Goal: Information Seeking & Learning: Learn about a topic

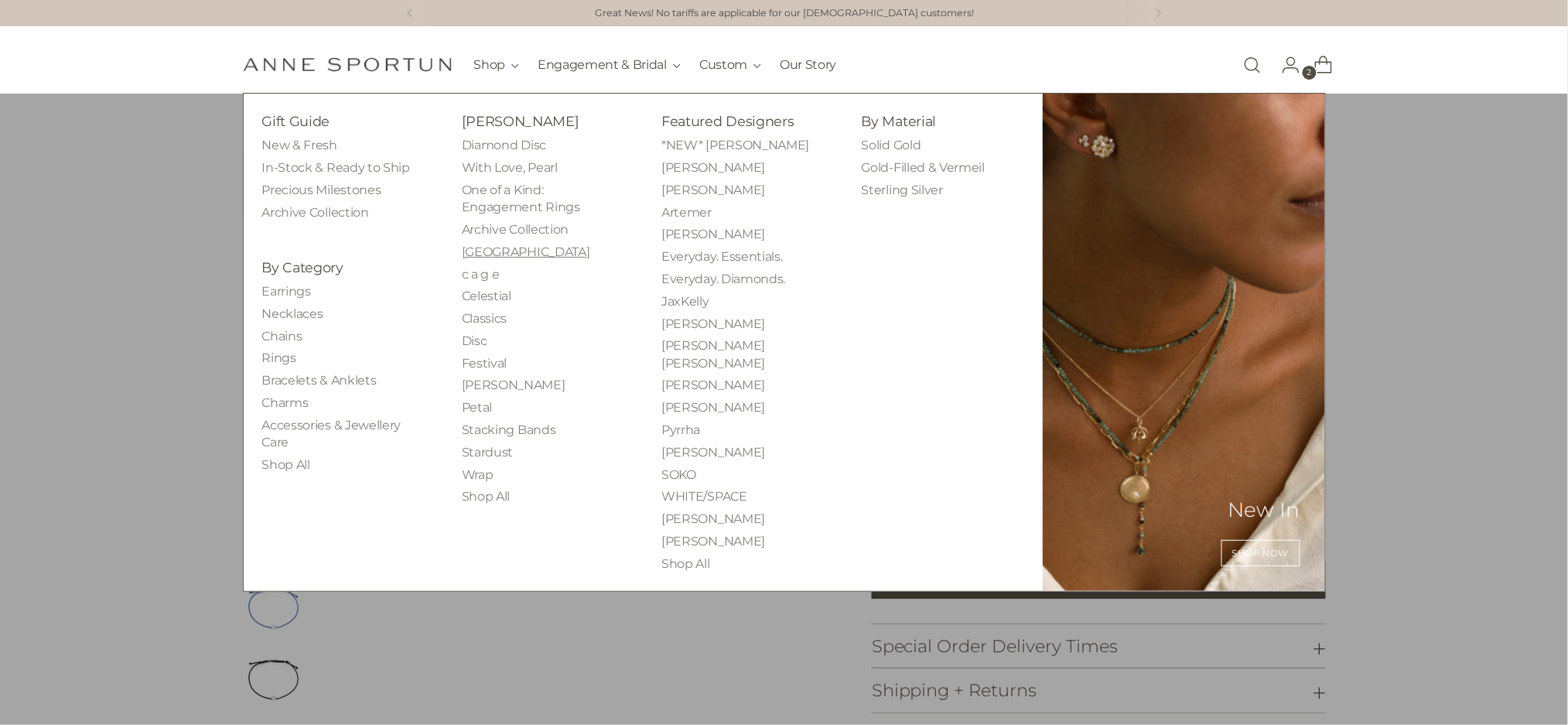
click at [479, 249] on link "[GEOGRAPHIC_DATA]" at bounding box center [525, 252] width 129 height 15
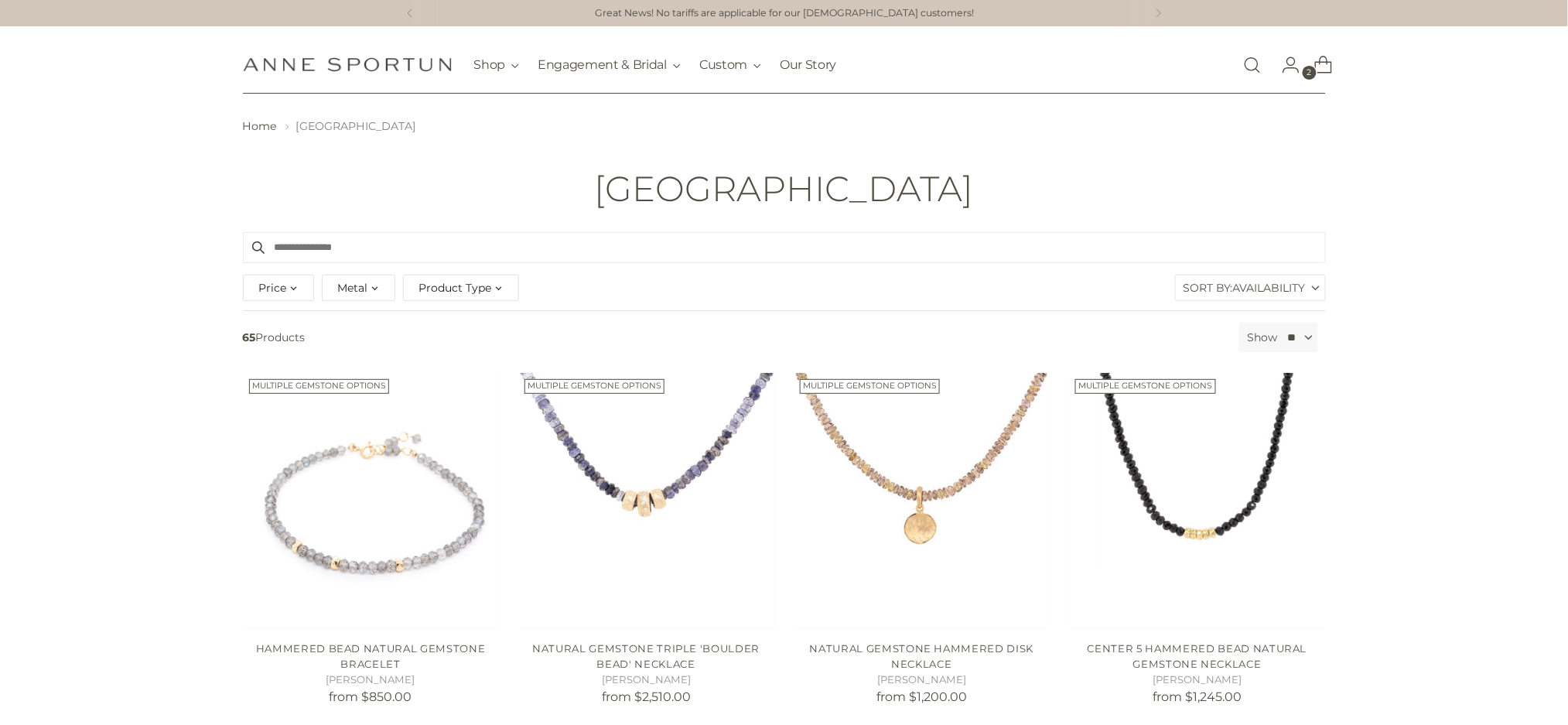
click at [496, 282] on div "Product Type" at bounding box center [461, 288] width 116 height 27
click at [475, 411] on span "(25)" at bounding box center [468, 418] width 20 height 13
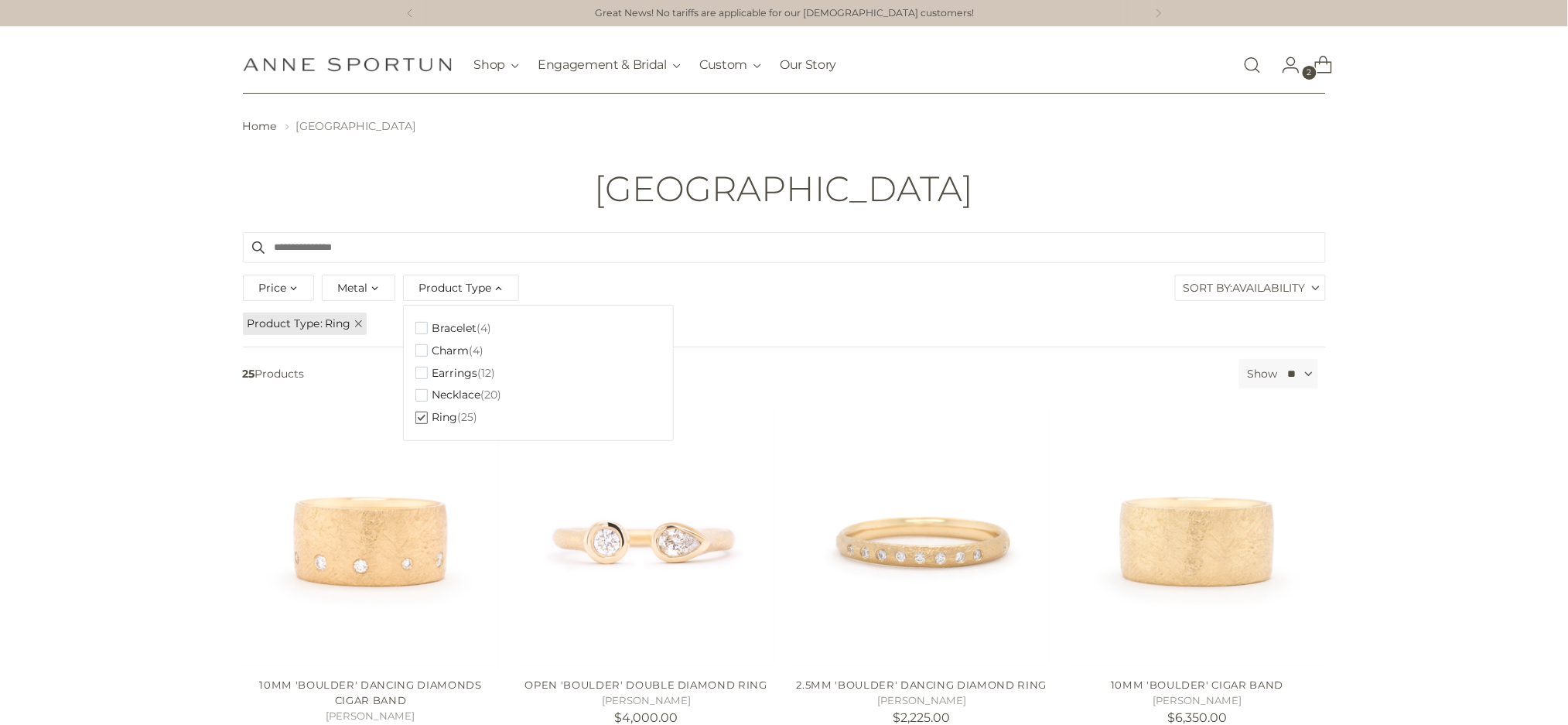
click at [545, 183] on div "[GEOGRAPHIC_DATA]" at bounding box center [784, 189] width 1186 height 39
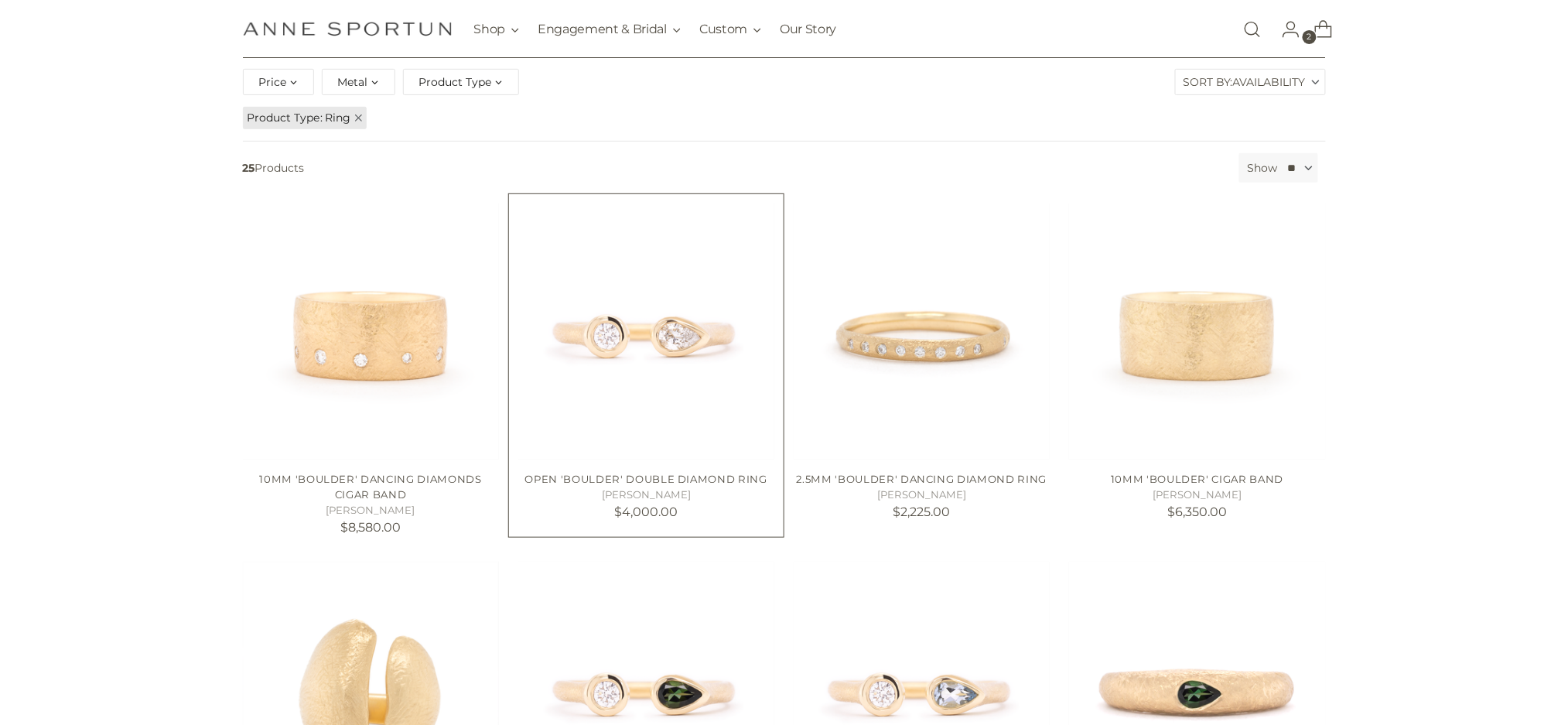
click at [0, 0] on img "Open 'Boulder' Double Diamond Ring" at bounding box center [0, 0] width 0 height 0
